Goal: Information Seeking & Learning: Learn about a topic

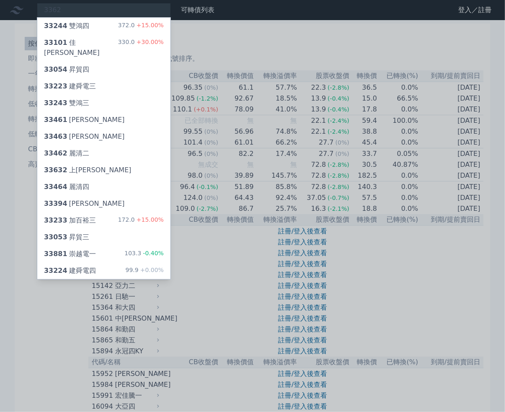
type input "3362"
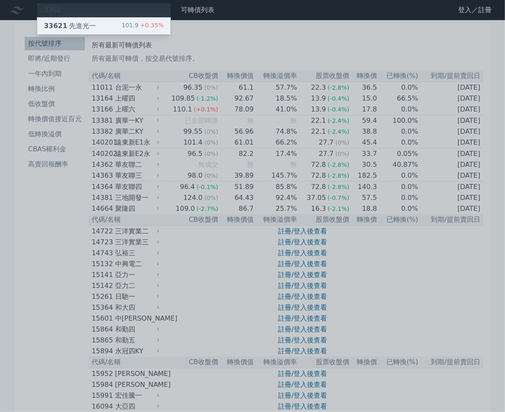
click at [99, 29] on div "33621 先進光一 101.9 +0.35%" at bounding box center [103, 26] width 133 height 17
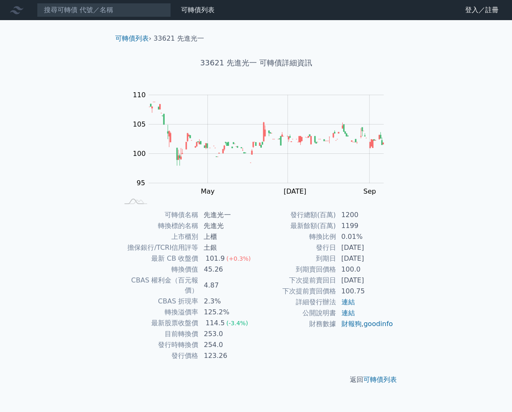
drag, startPoint x: 134, startPoint y: 87, endPoint x: 134, endPoint y: 95, distance: 8.0
click at [134, 95] on div "可轉債列表 › 33621 先進光一 33621 先進光一 可轉債詳細資訊 Zoom Out 104 92 94 96 98 100 115 110 105 …" at bounding box center [256, 209] width 295 height 378
drag, startPoint x: 132, startPoint y: 95, endPoint x: 208, endPoint y: 205, distance: 134.4
click at [201, 193] on g "Zoom Out 104 92 94 96 98 100 115 110 105 95 90 85 L Mar May [DATE] Sep Nov 開: 1…" at bounding box center [259, 147] width 274 height 117
click at [211, 209] on div "可轉債列表 › 33621 先進光一 33621 先進光一 可轉債詳細資訊 Zoom Out 104 92 94 96 98 100 115 110 105 …" at bounding box center [256, 209] width 295 height 378
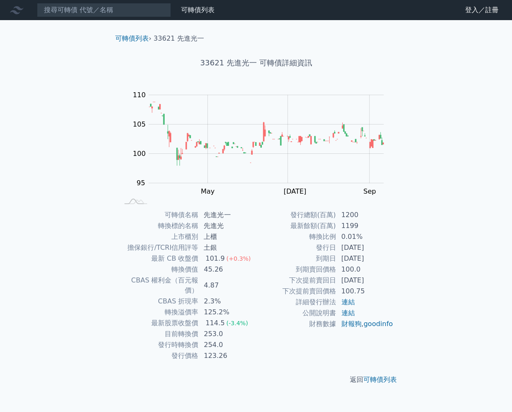
click at [207, 329] on td "253.0" at bounding box center [227, 334] width 57 height 11
click at [207, 339] on td "254.0" at bounding box center [227, 344] width 57 height 11
click at [254, 339] on td "254.0" at bounding box center [227, 344] width 57 height 11
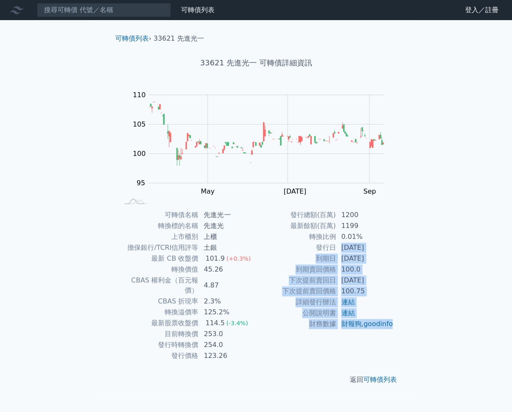
drag, startPoint x: 339, startPoint y: 246, endPoint x: 393, endPoint y: 331, distance: 101.1
click at [393, 329] on tbody "發行總額(百萬) 1200 最新餘額(百萬) 1199 轉換比例 0.01% 發行日 [DATE] 到期日 [DATE] 到期賣回價格 100.0 下次提前賣…" at bounding box center [324, 270] width 137 height 120
click at [393, 329] on td "財報狗 , goodinfo" at bounding box center [364, 323] width 57 height 11
